Goal: Task Accomplishment & Management: Use online tool/utility

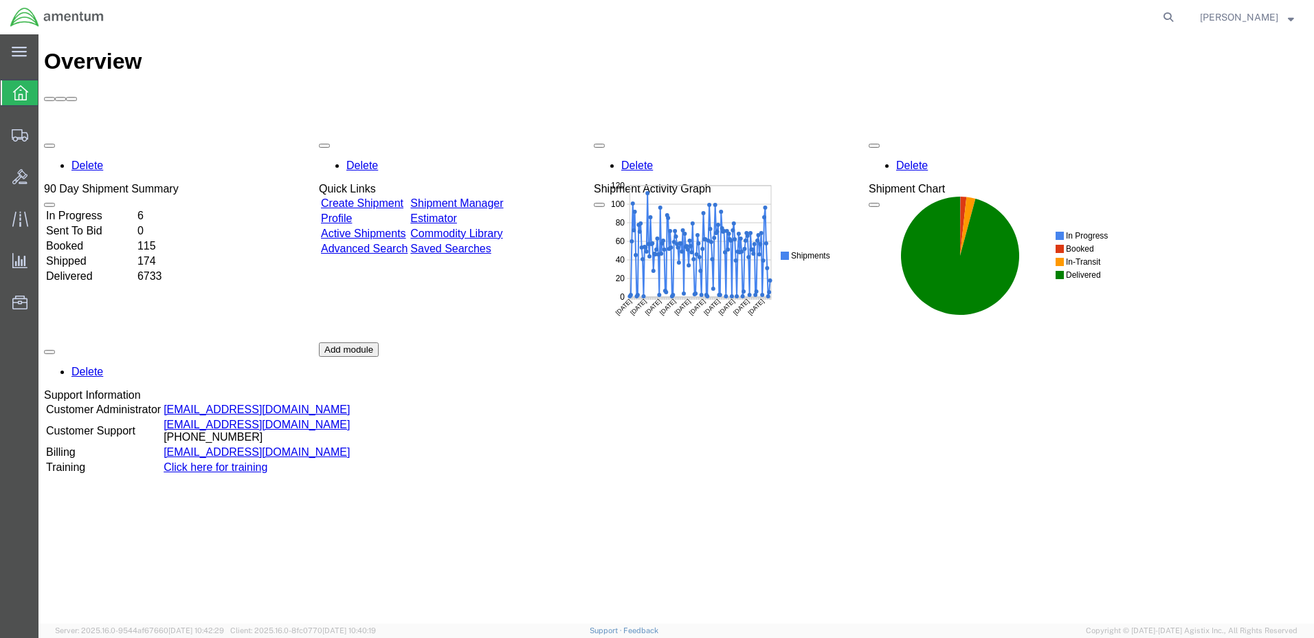
click at [1288, 19] on strong "button" at bounding box center [1291, 16] width 6 height 5
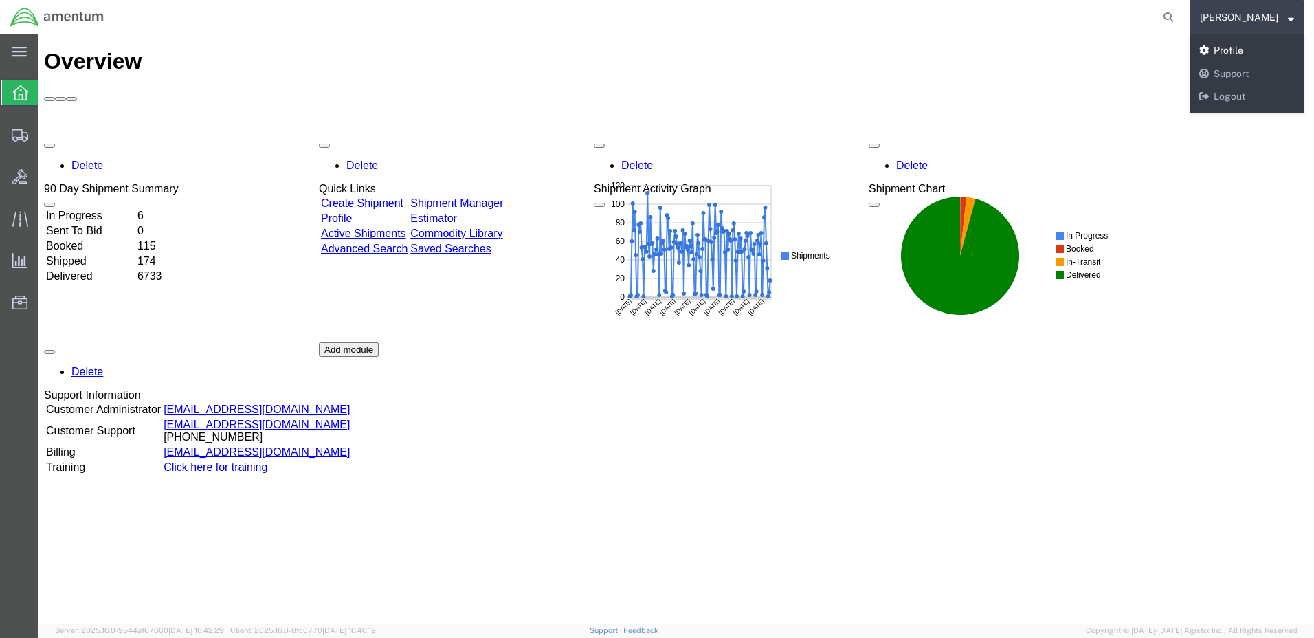
click at [1249, 52] on link "Profile" at bounding box center [1247, 50] width 115 height 23
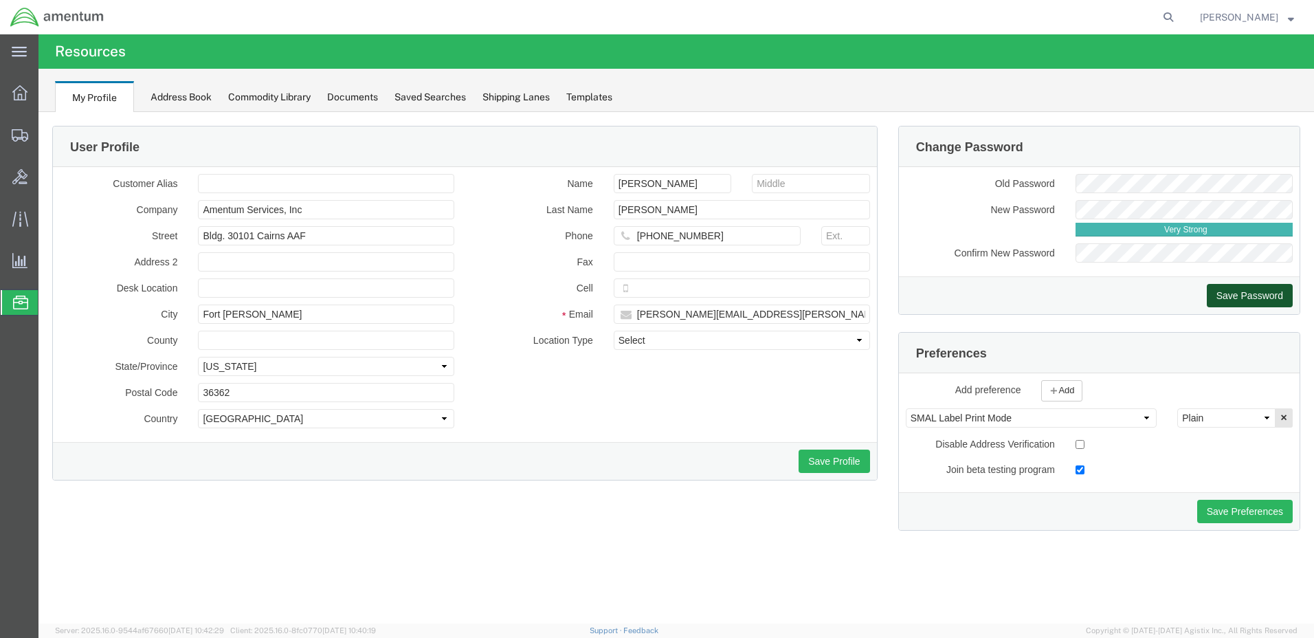
click at [1245, 296] on button "Save Password" at bounding box center [1250, 295] width 86 height 23
click at [17, 93] on icon at bounding box center [19, 92] width 15 height 15
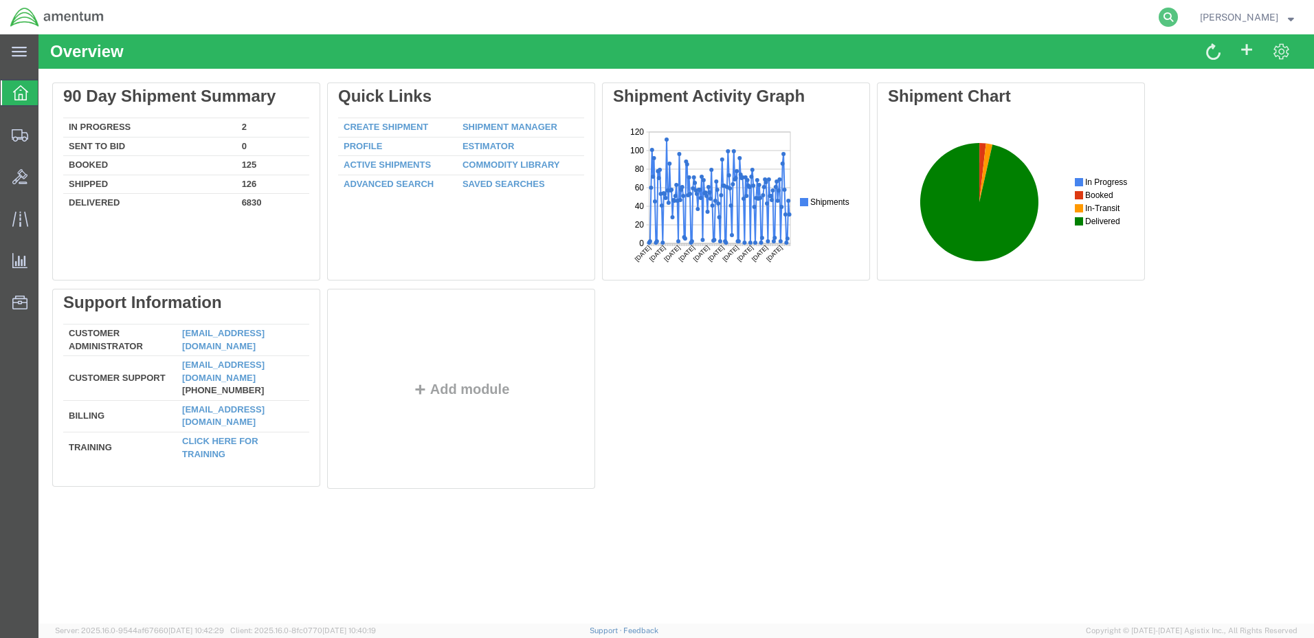
click at [1178, 16] on icon at bounding box center [1168, 17] width 19 height 19
paste input "DCO-25224-166688"
type input "DCO-25224-166688"
click at [1178, 14] on icon at bounding box center [1168, 17] width 19 height 19
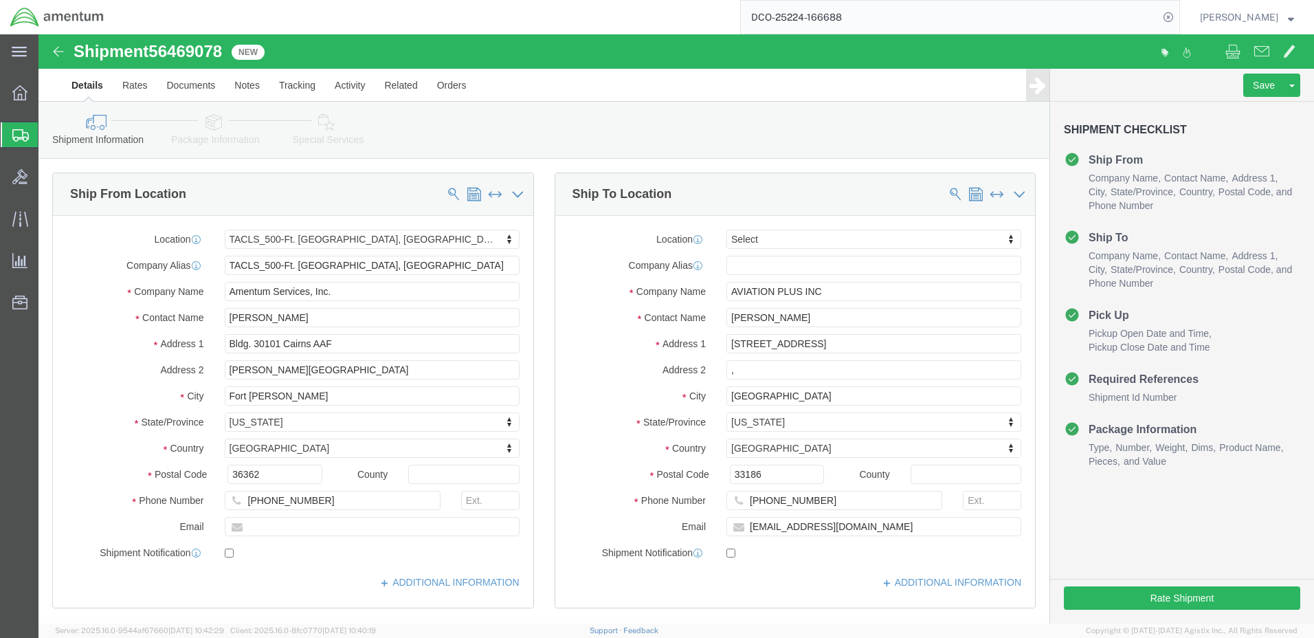
select select "42684"
select select
click button "Rate Shipment"
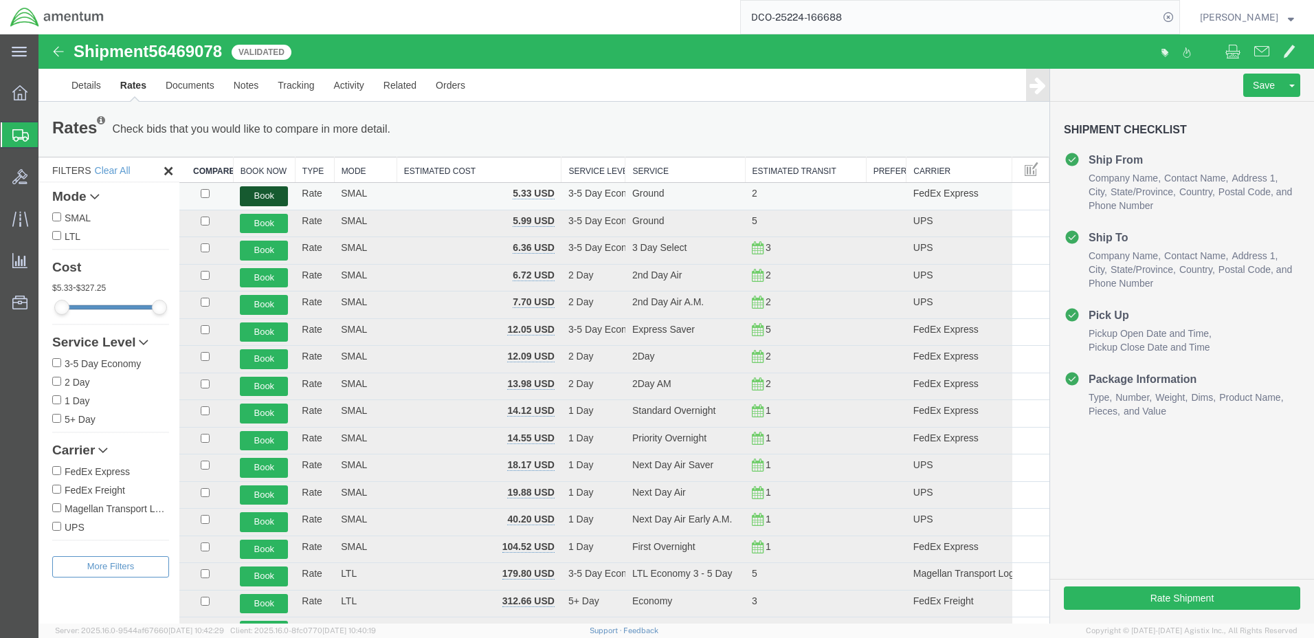
click at [265, 194] on button "Book" at bounding box center [264, 196] width 48 height 20
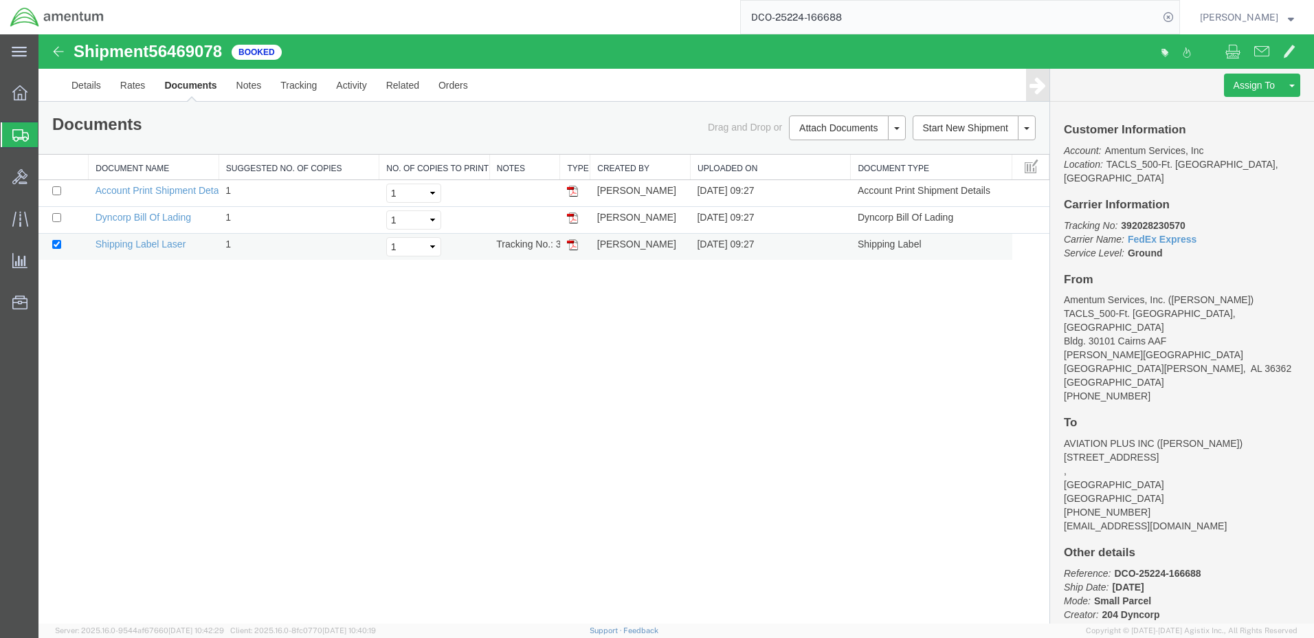
click at [573, 247] on img at bounding box center [572, 244] width 11 height 11
click at [79, 86] on link "Details" at bounding box center [86, 85] width 49 height 33
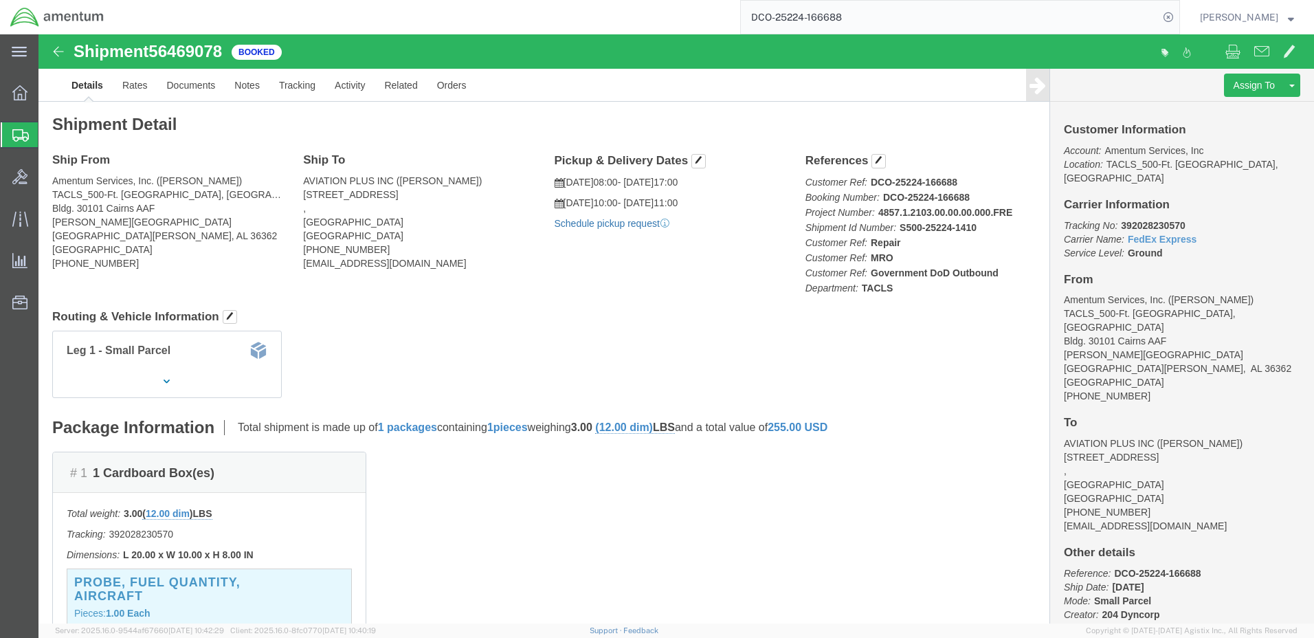
click link "Schedule pickup request"
click at [778, 19] on input "DCO-25224-166688" at bounding box center [950, 17] width 418 height 33
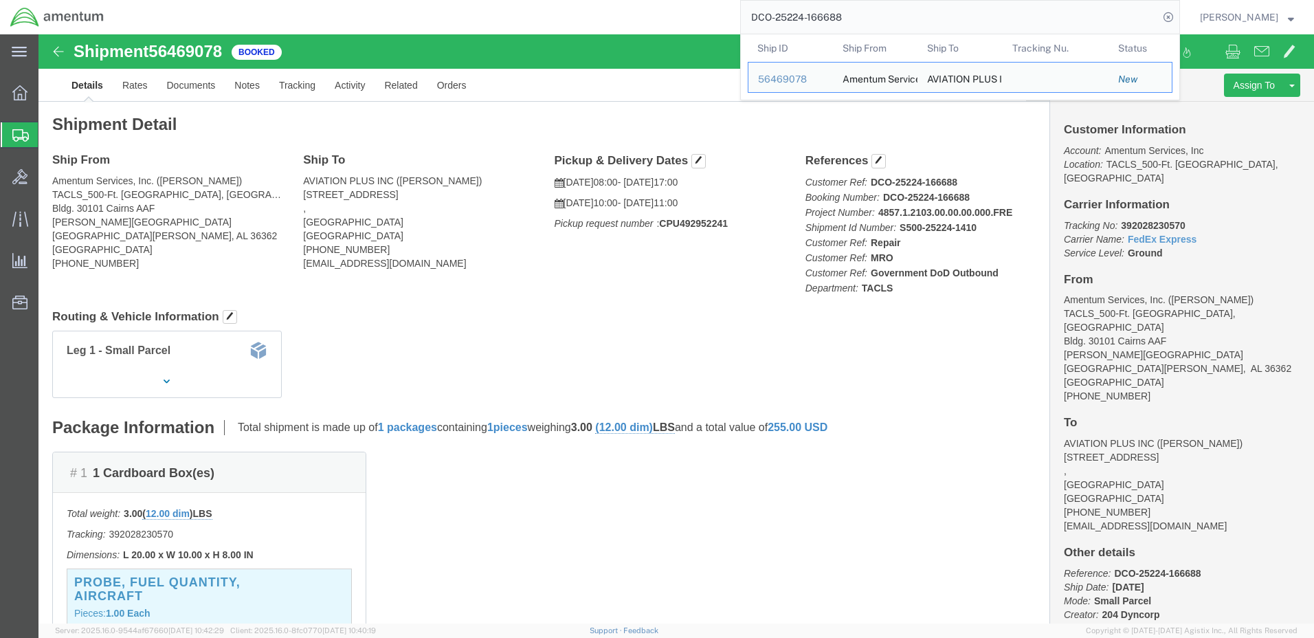
click at [778, 19] on input "DCO-25224-166688" at bounding box center [950, 17] width 418 height 33
paste input "95"
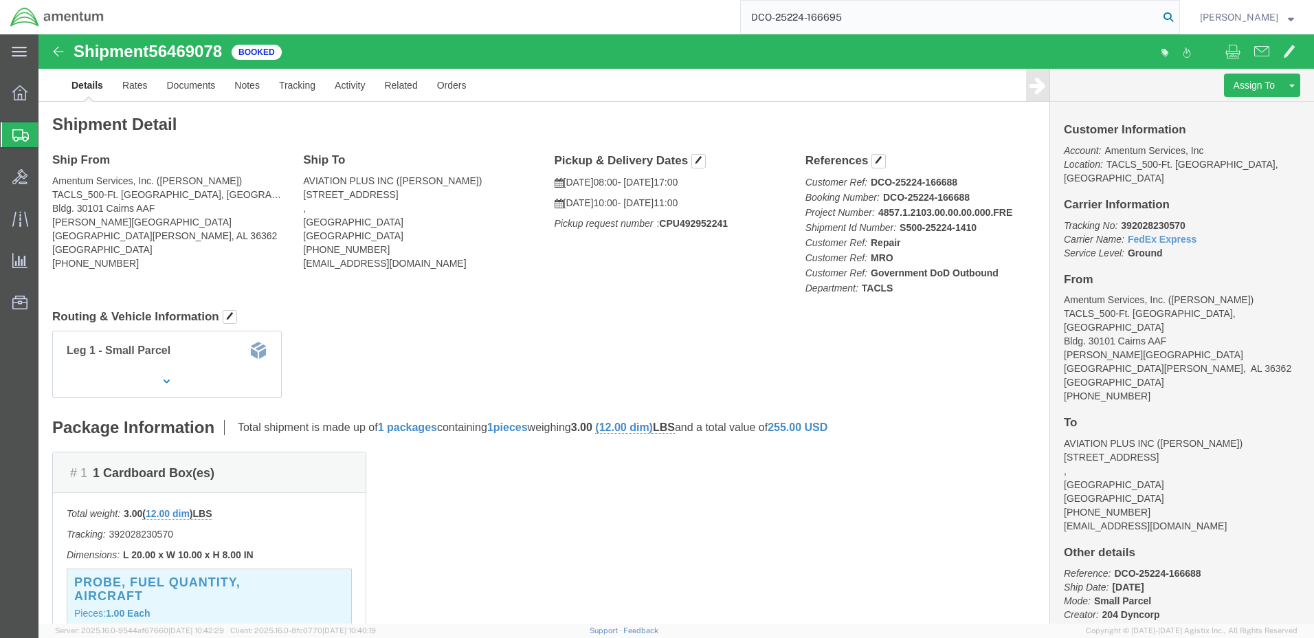
type input "DCO-25224-166695"
click at [1178, 14] on icon at bounding box center [1168, 17] width 19 height 19
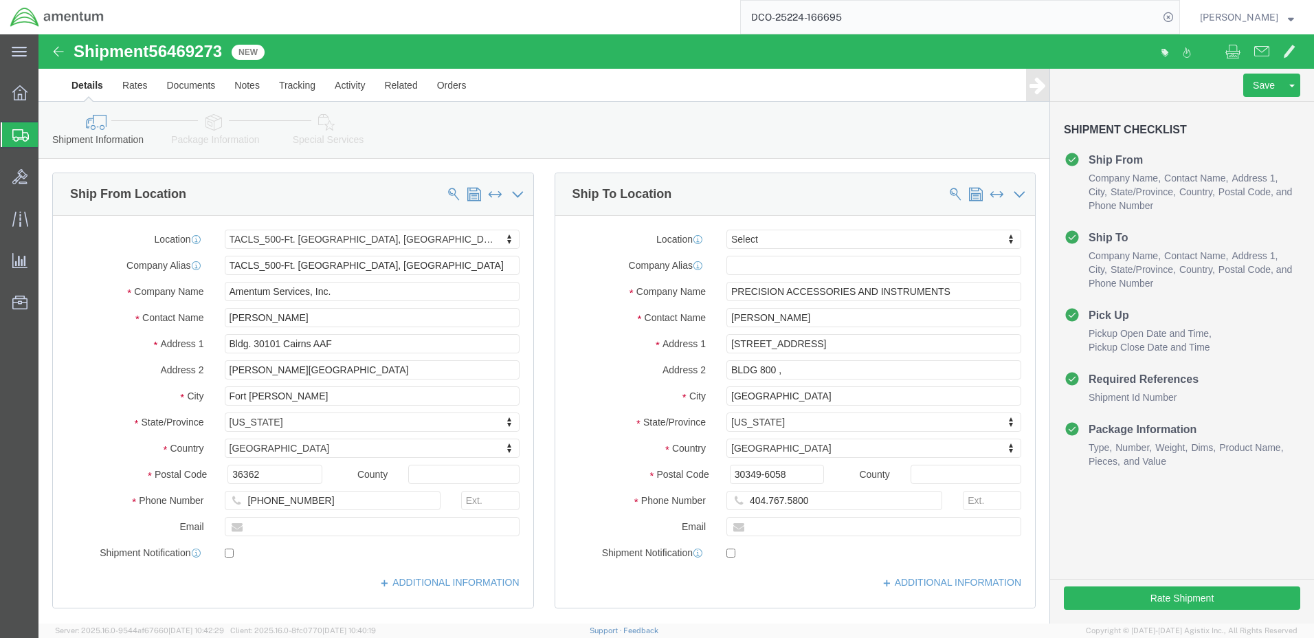
select select "42684"
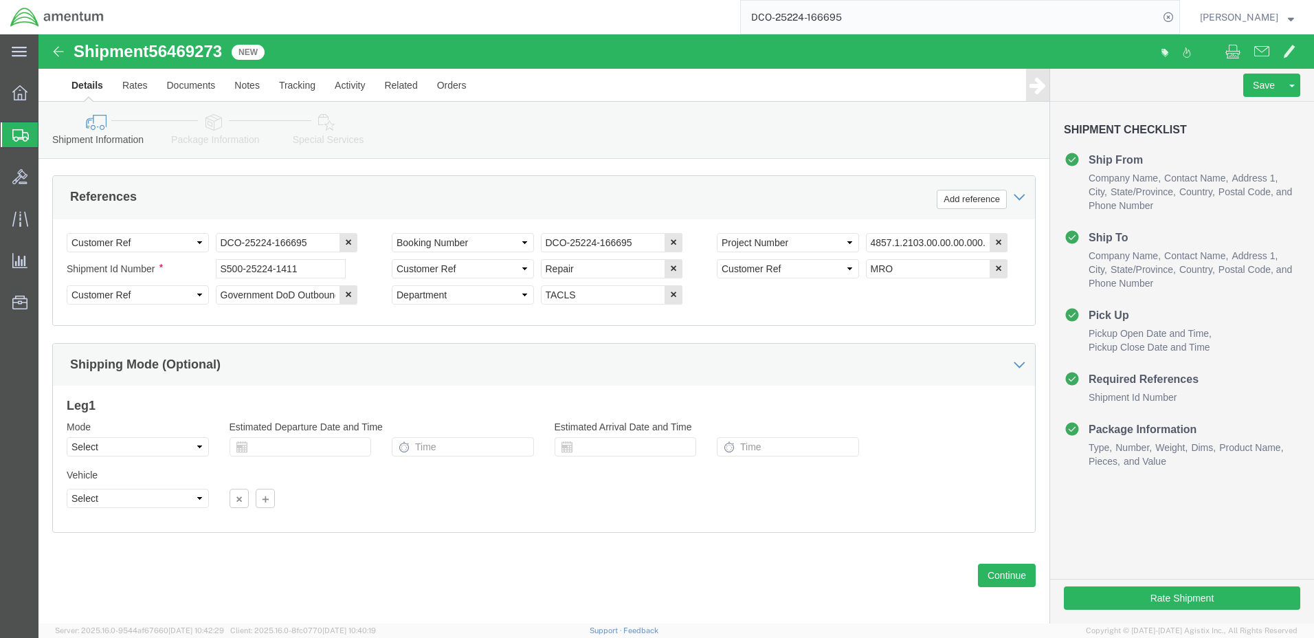
scroll to position [643, 0]
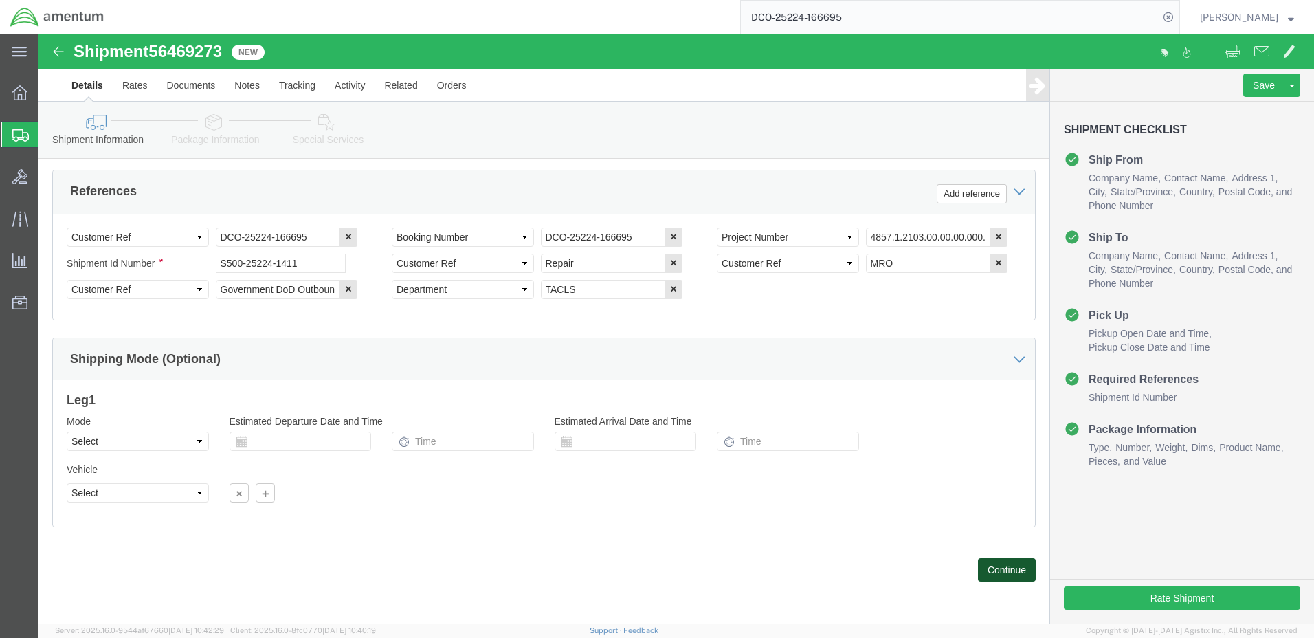
click button "Continue"
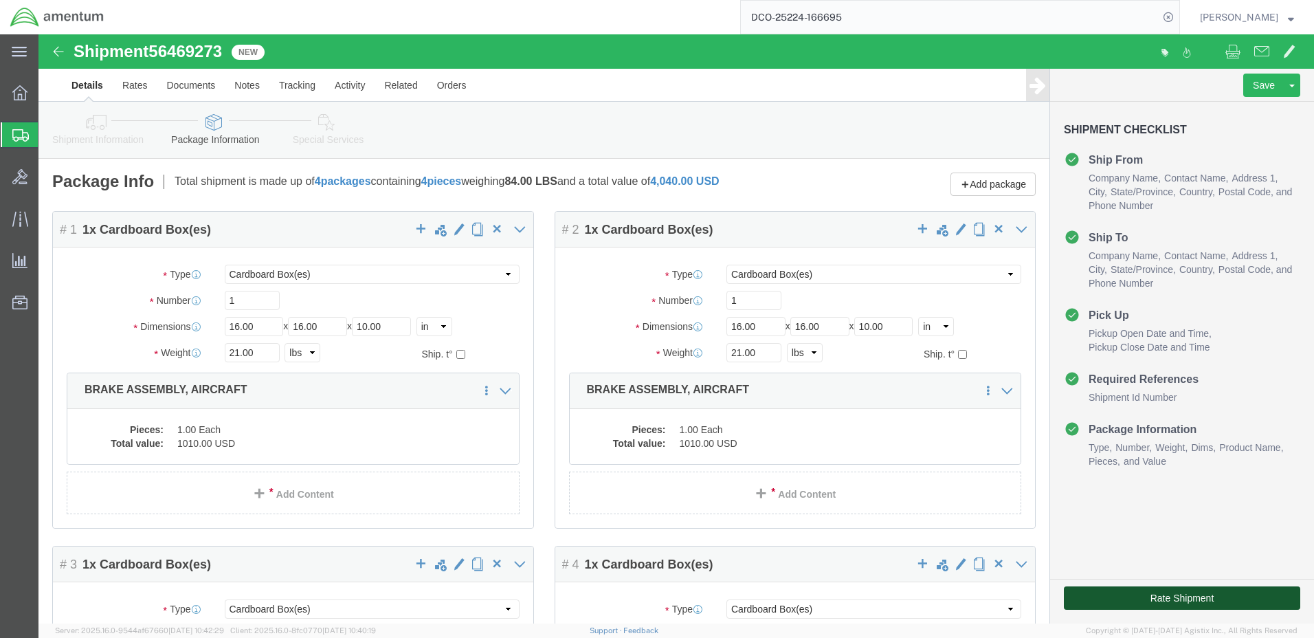
click button "Rate Shipment"
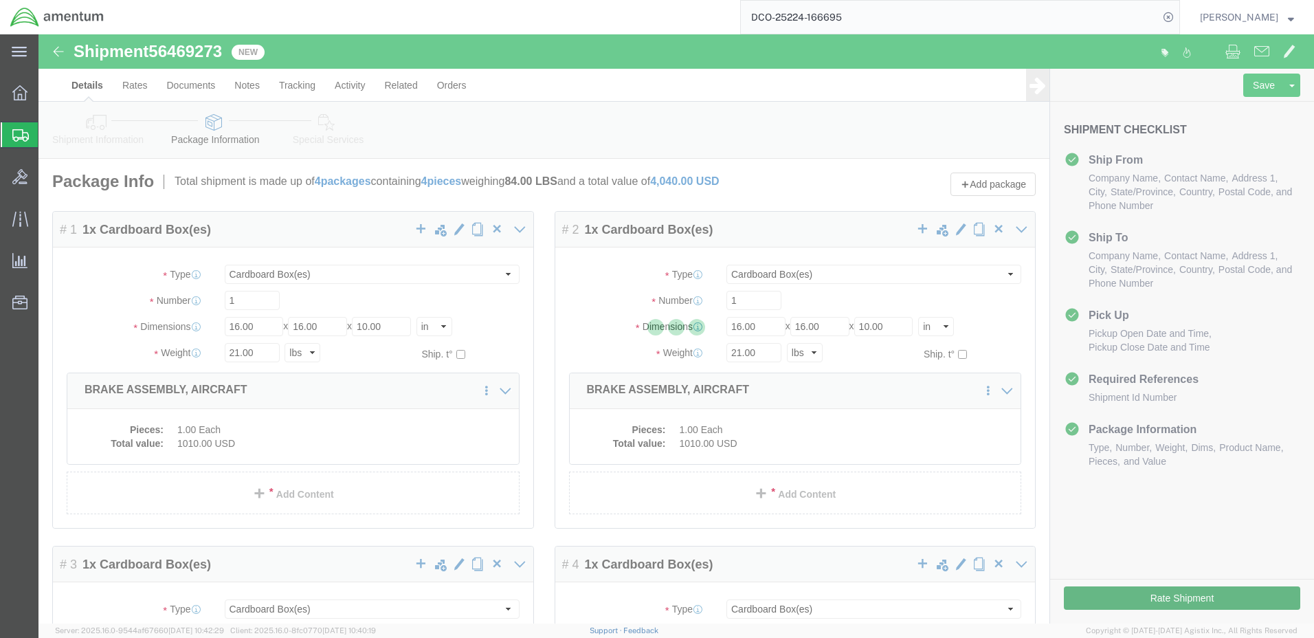
select select "42684"
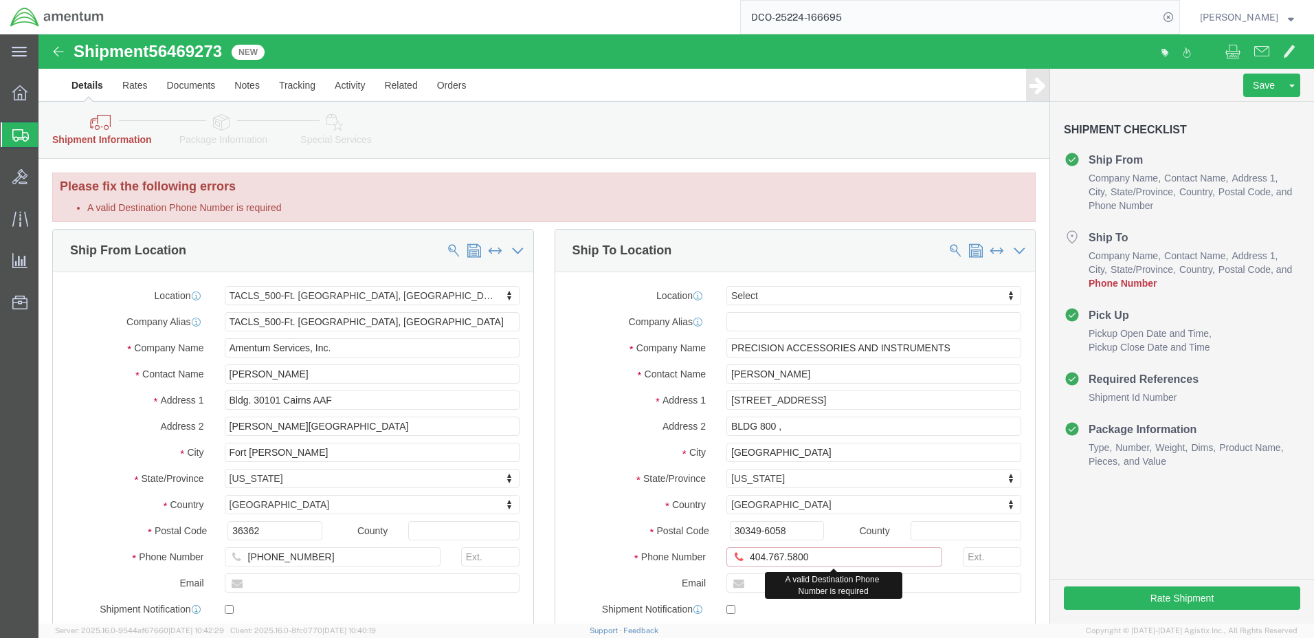
click input "404.767.5800"
click input "404-767.5800"
type input "[PHONE_NUMBER]"
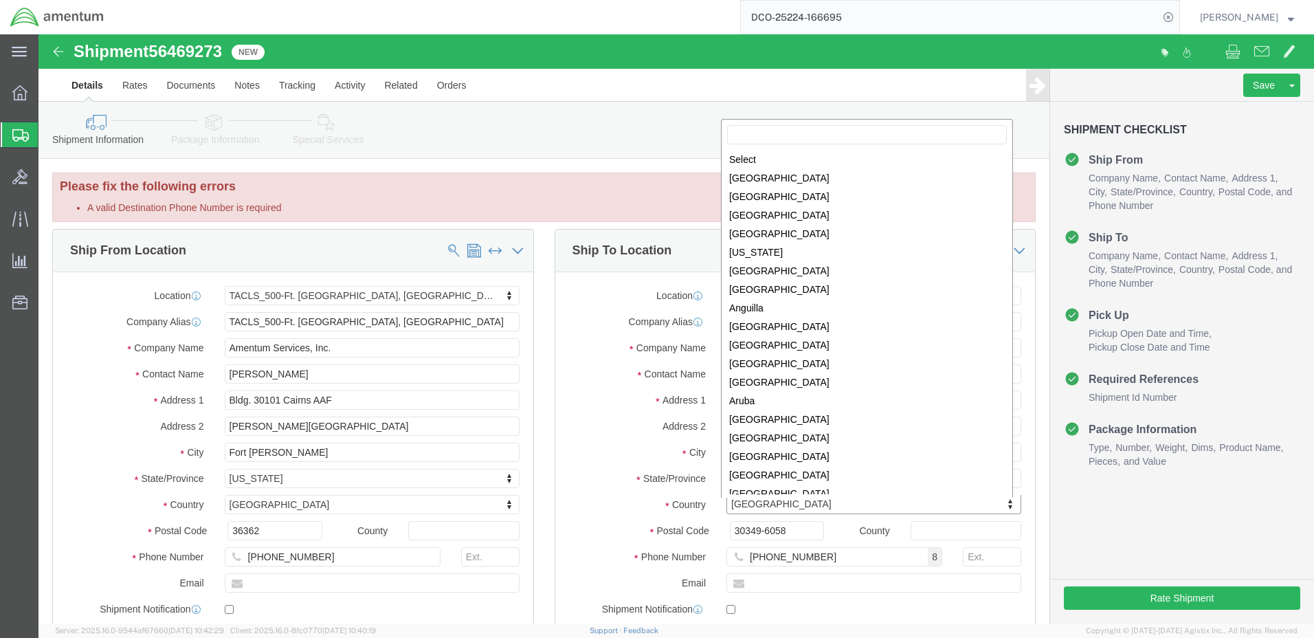
scroll to position [4177, 0]
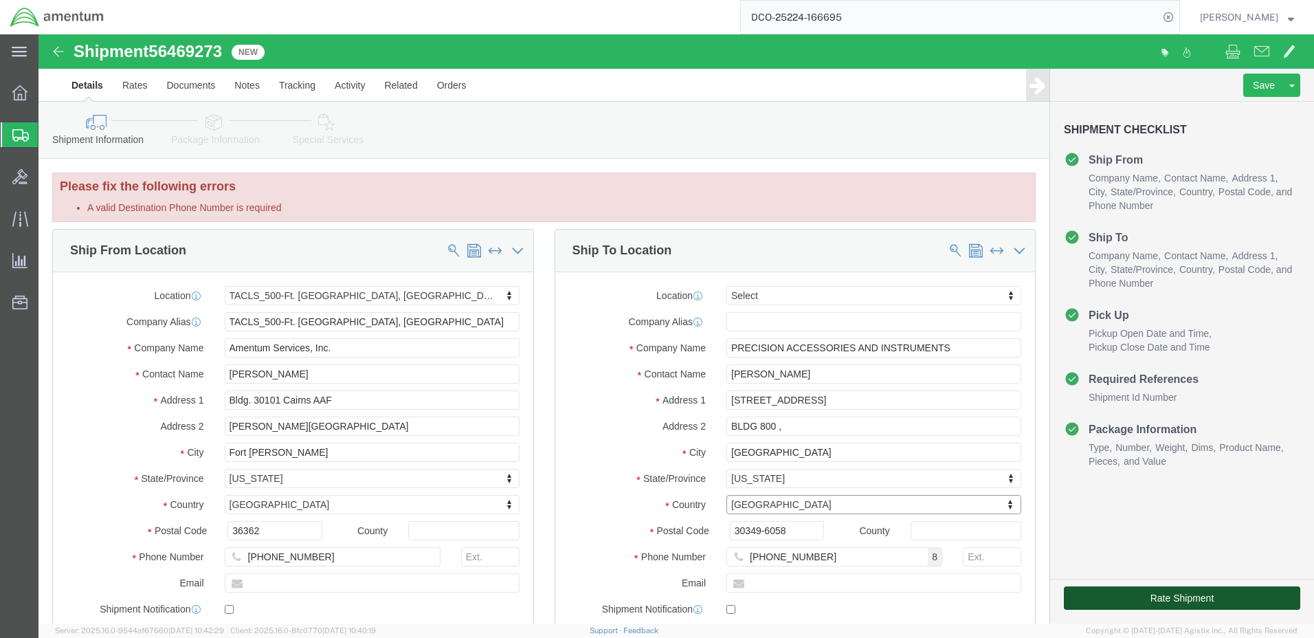
click button "Rate Shipment"
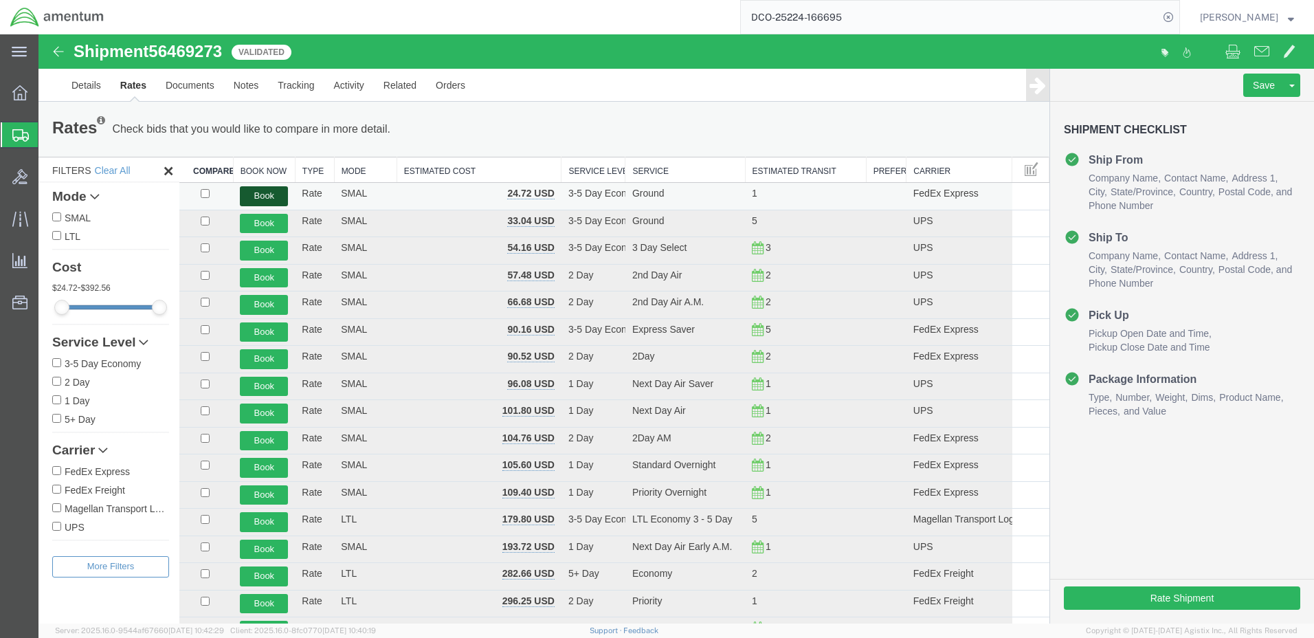
click at [260, 193] on button "Book" at bounding box center [264, 196] width 48 height 20
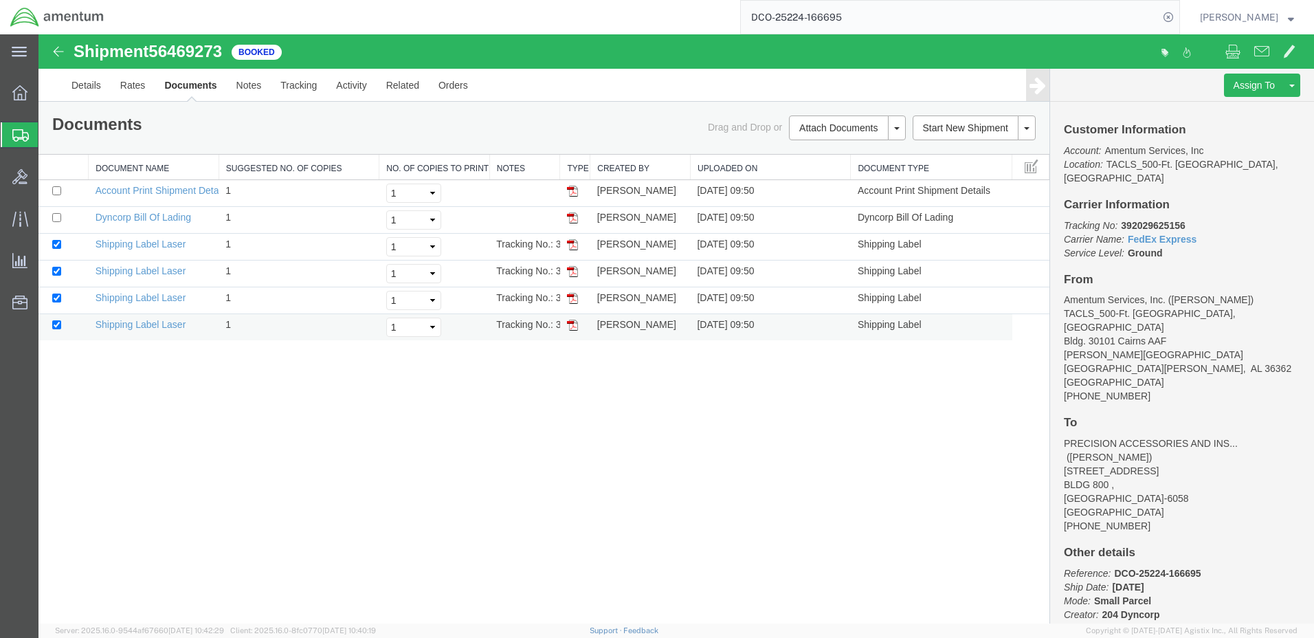
click at [570, 325] on img at bounding box center [572, 325] width 11 height 11
click at [575, 296] on img at bounding box center [572, 298] width 11 height 11
click at [570, 274] on img at bounding box center [572, 271] width 11 height 11
click at [572, 242] on img at bounding box center [572, 244] width 11 height 11
click at [1278, 20] on span "[PERSON_NAME]" at bounding box center [1247, 17] width 94 height 15
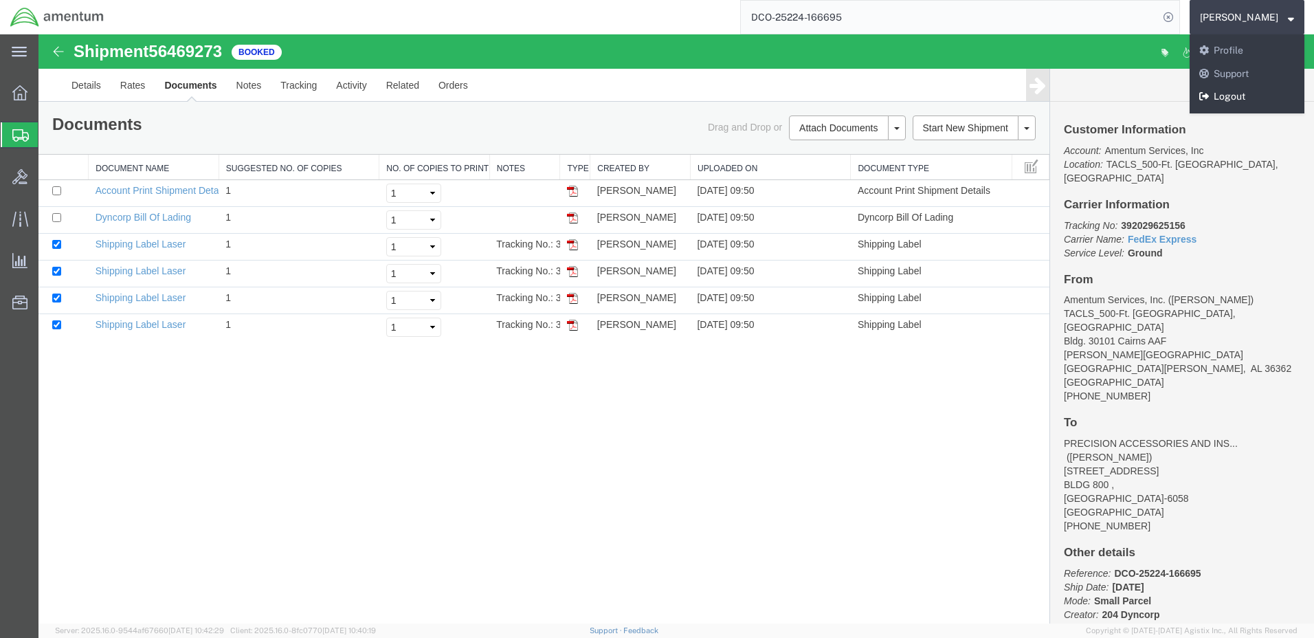
click at [1260, 98] on link "Logout" at bounding box center [1247, 96] width 115 height 23
